Goal: Information Seeking & Learning: Learn about a topic

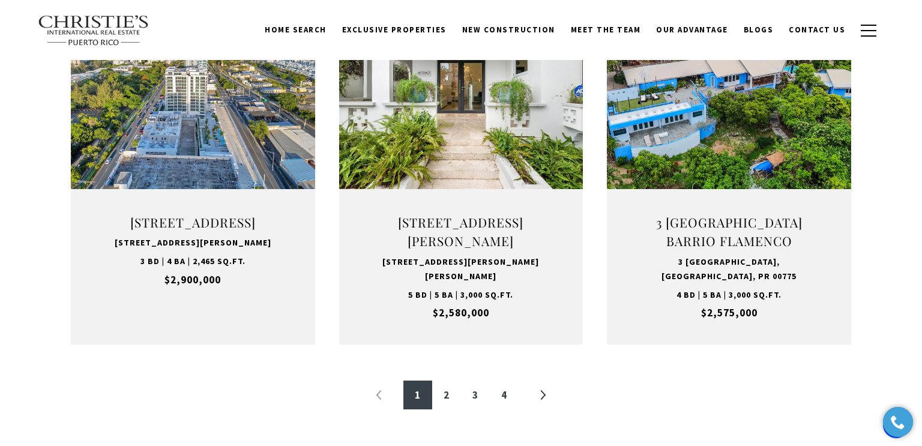
scroll to position [1248, 0]
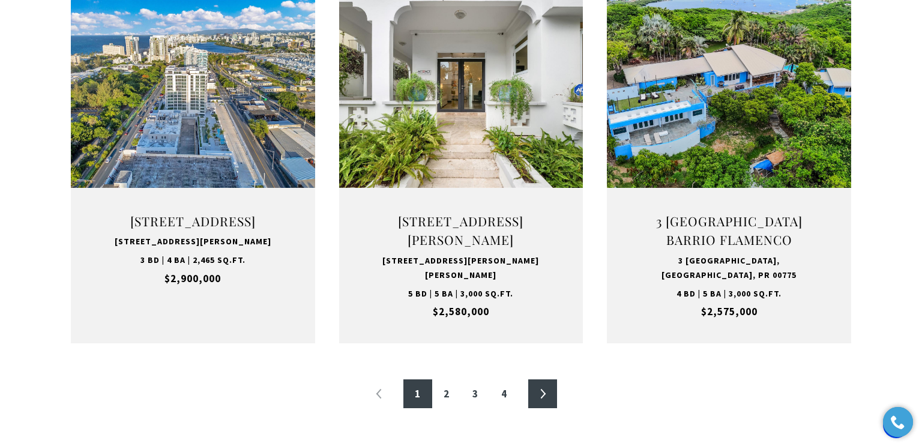
click at [542, 400] on link "»" at bounding box center [542, 393] width 29 height 29
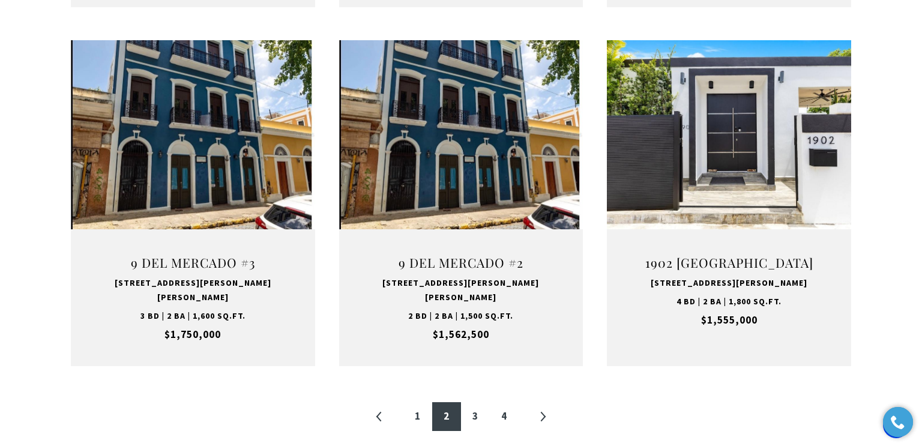
scroll to position [1207, 0]
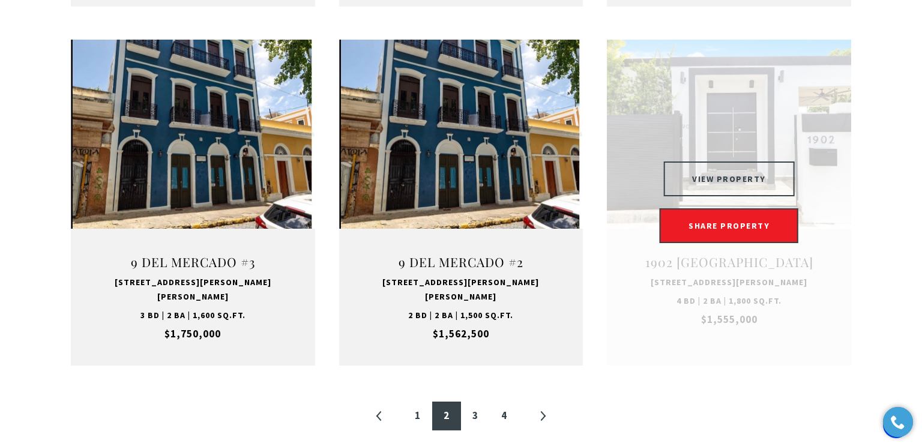
click at [760, 161] on button "VIEW PROPERTY" at bounding box center [728, 178] width 131 height 35
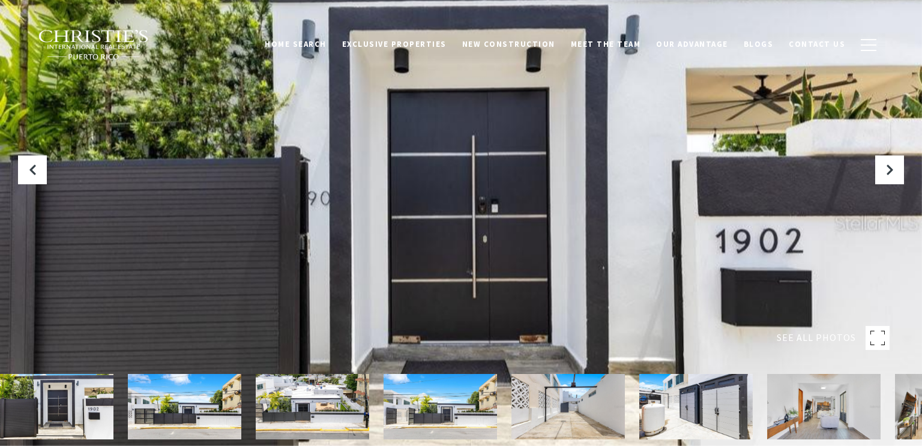
click at [832, 422] on img at bounding box center [823, 406] width 113 height 65
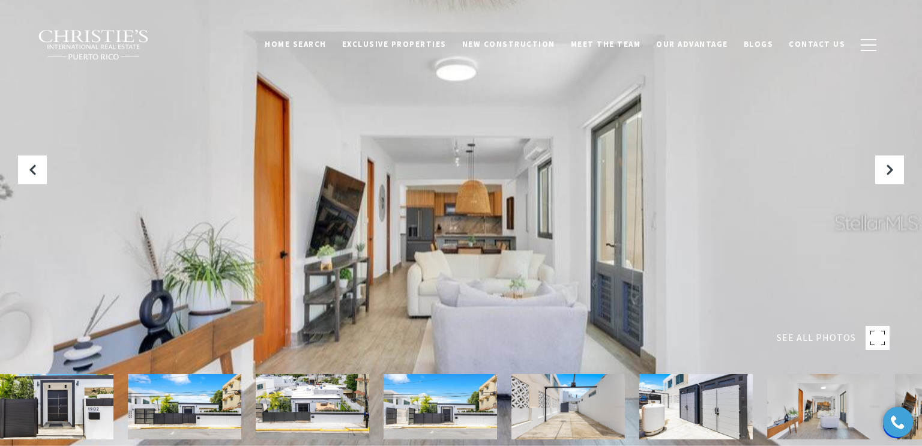
click at [874, 335] on rect at bounding box center [877, 338] width 24 height 24
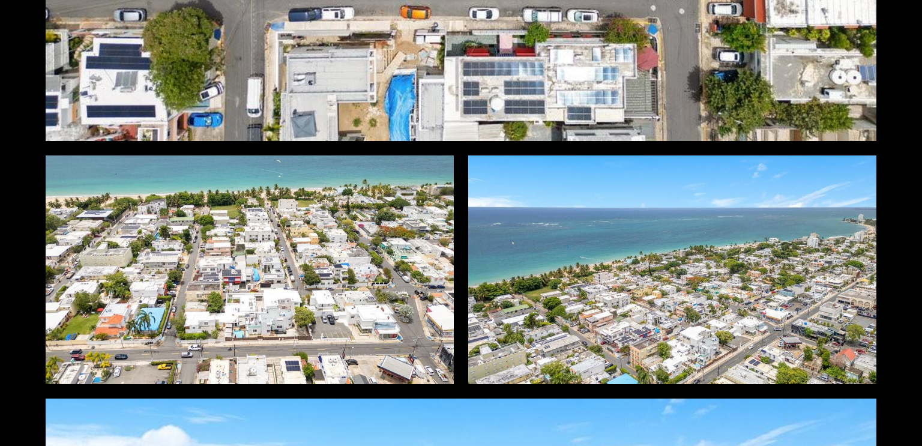
scroll to position [6873, 0]
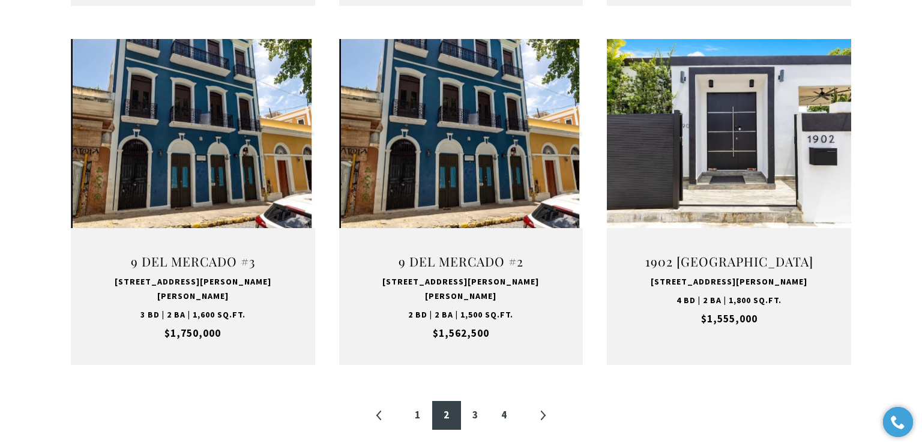
scroll to position [1207, 0]
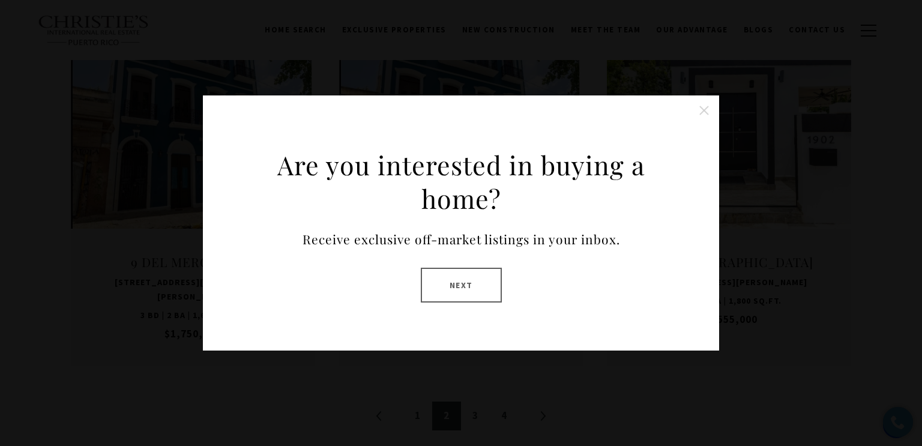
click at [704, 108] on button "Close this option" at bounding box center [704, 110] width 24 height 24
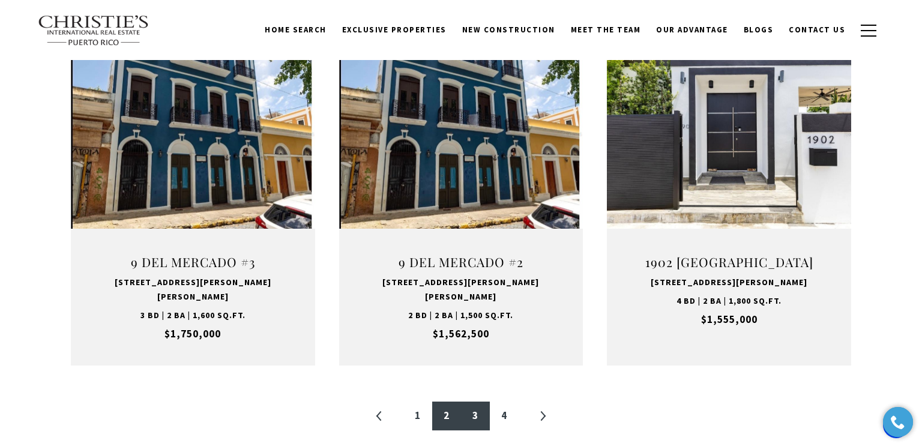
click at [476, 401] on link "3" at bounding box center [475, 415] width 29 height 29
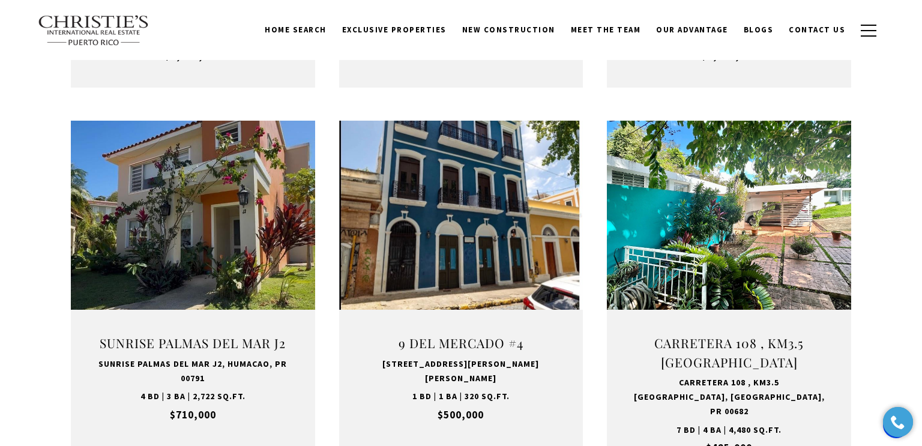
scroll to position [730, 0]
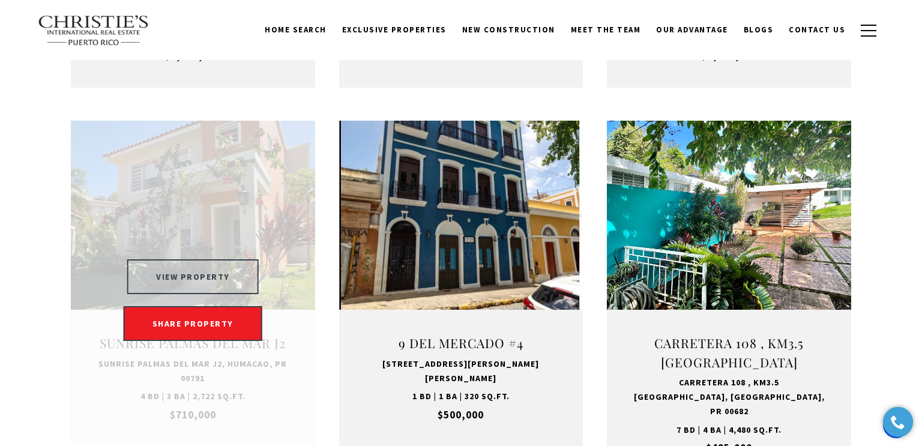
click at [226, 292] on button "VIEW PROPERTY" at bounding box center [192, 276] width 131 height 35
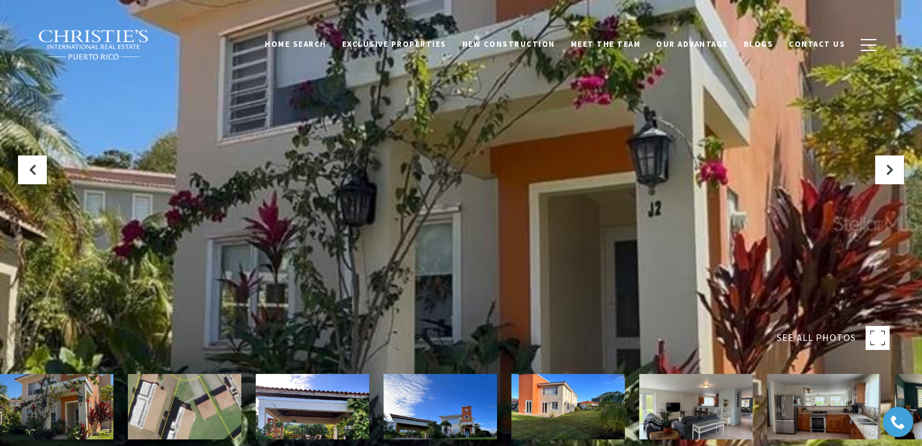
click at [692, 419] on img at bounding box center [695, 406] width 113 height 65
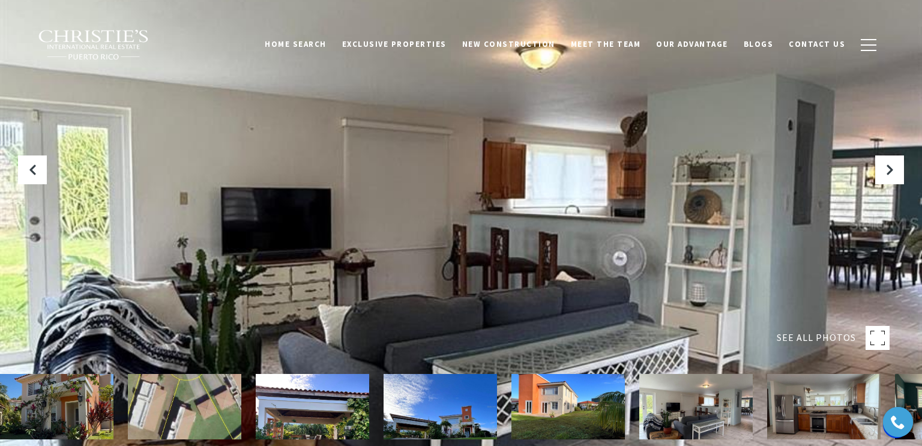
click at [799, 409] on img at bounding box center [823, 406] width 113 height 65
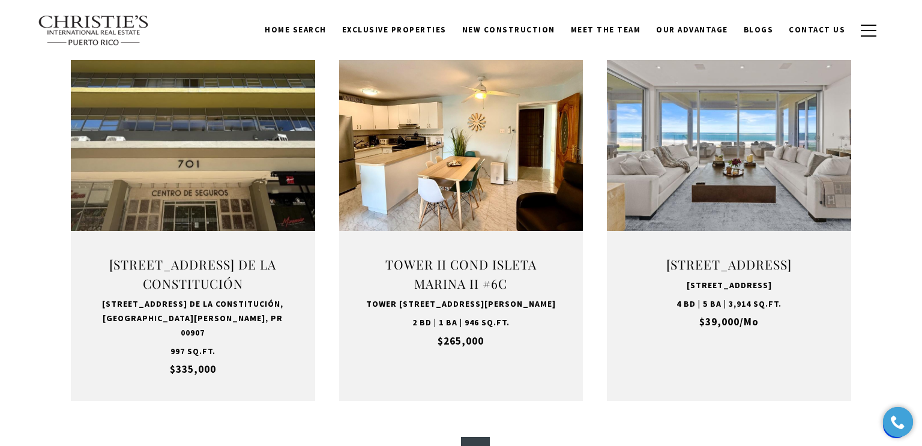
scroll to position [1171, 0]
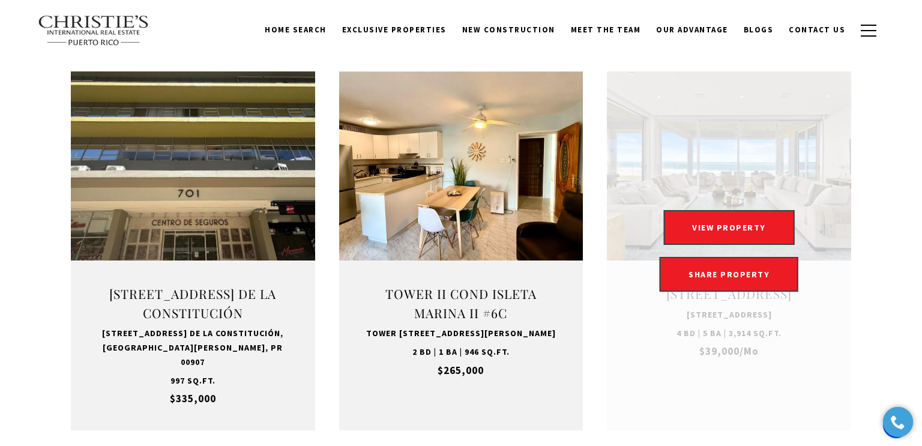
click at [773, 204] on link "Open this option" at bounding box center [729, 250] width 244 height 359
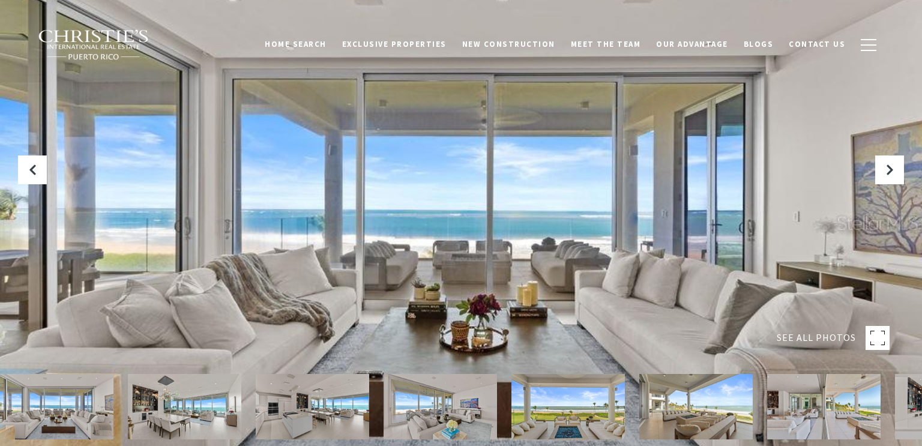
click at [871, 331] on icon at bounding box center [872, 333] width 4 height 4
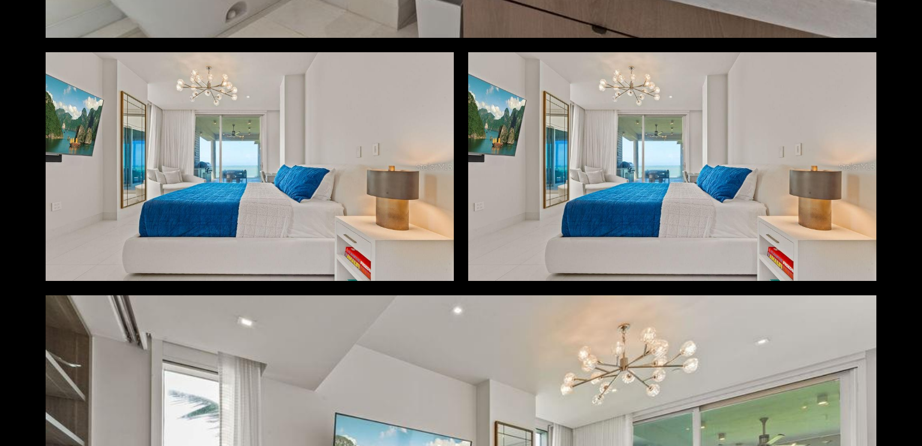
scroll to position [6980, 0]
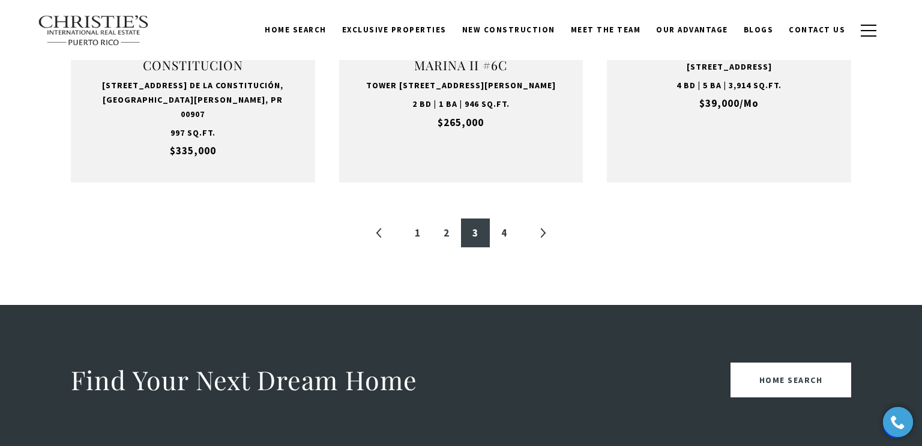
scroll to position [1375, 0]
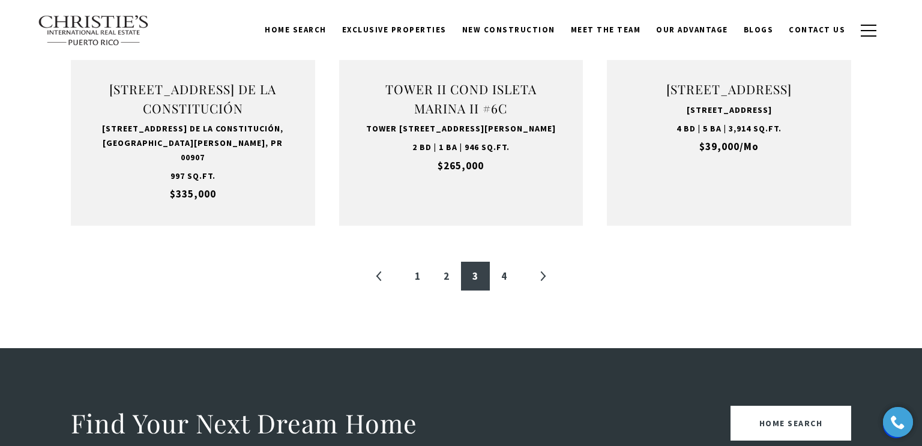
click at [506, 266] on link "4" at bounding box center [504, 276] width 29 height 29
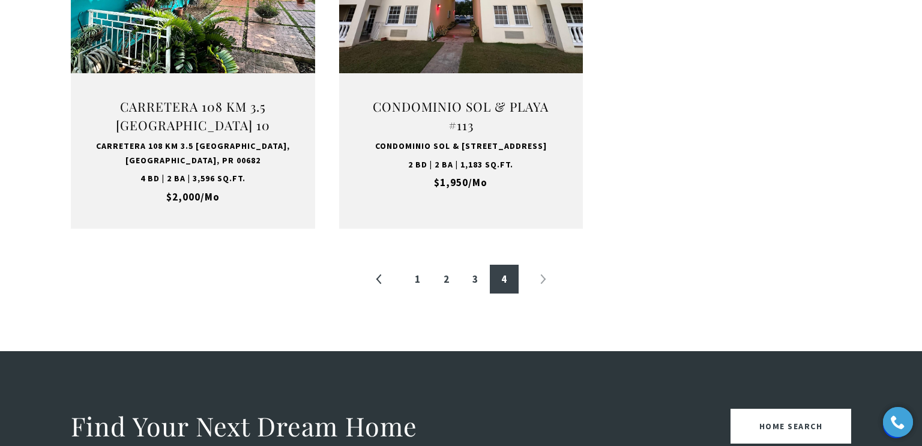
scroll to position [1354, 0]
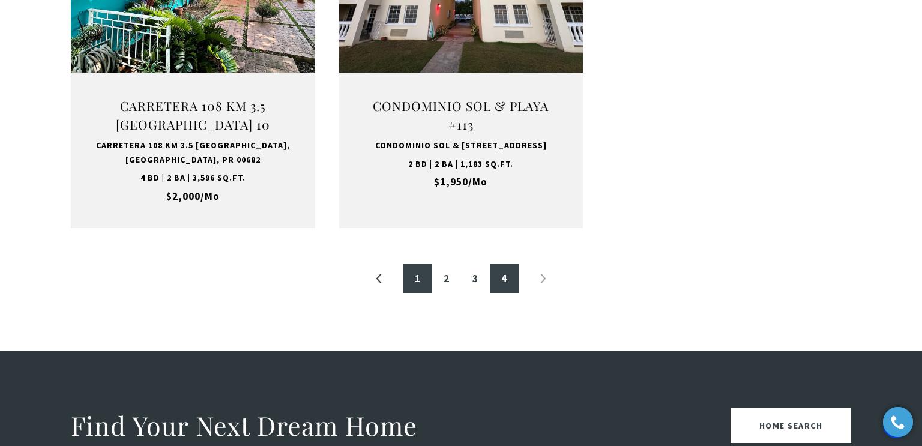
click at [412, 271] on link "1" at bounding box center [417, 278] width 29 height 29
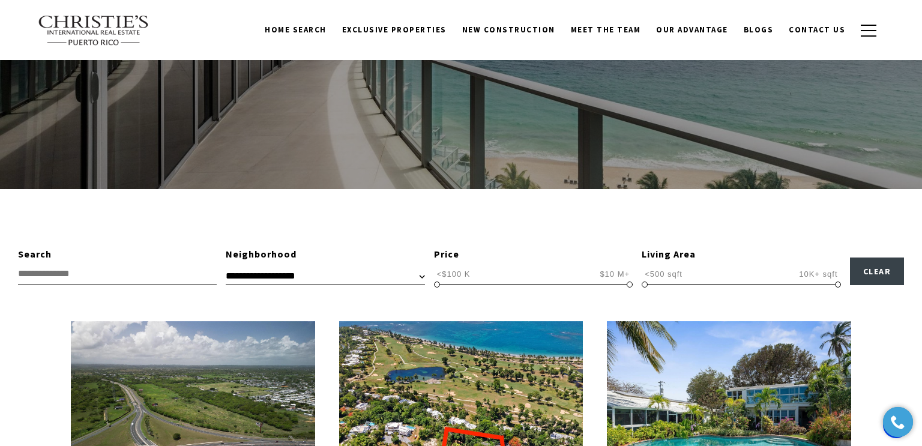
scroll to position [166, 0]
